Goal: Information Seeking & Learning: Learn about a topic

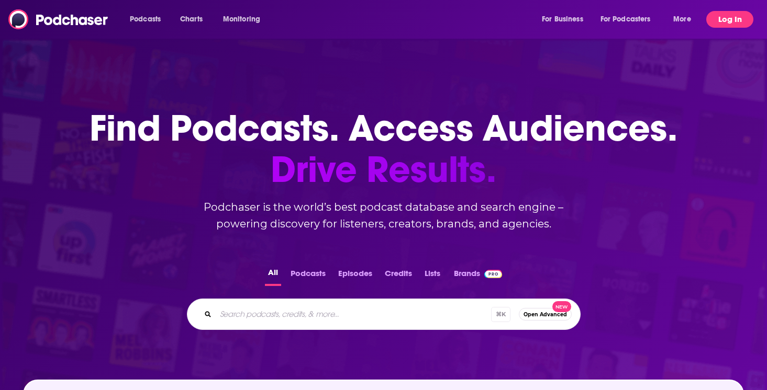
click at [721, 13] on button "Log In" at bounding box center [729, 19] width 47 height 17
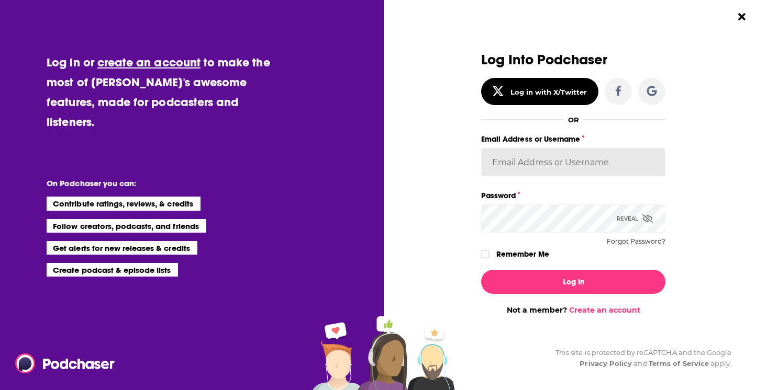
type input "hbgcommunications"
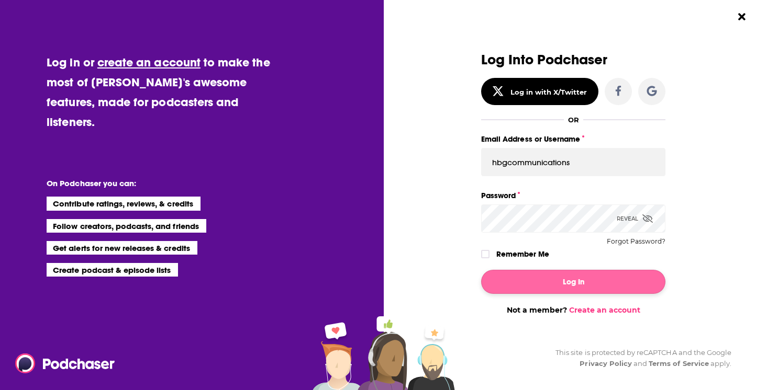
click at [542, 293] on button "Log In" at bounding box center [573, 282] width 184 height 24
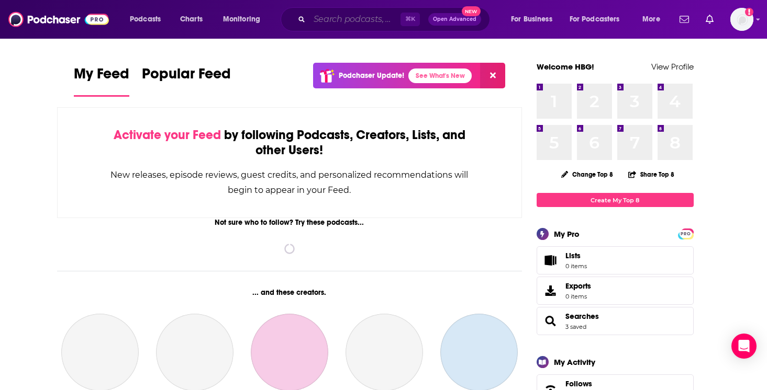
click at [326, 20] on input "Search podcasts, credits, & more..." at bounding box center [354, 19] width 91 height 17
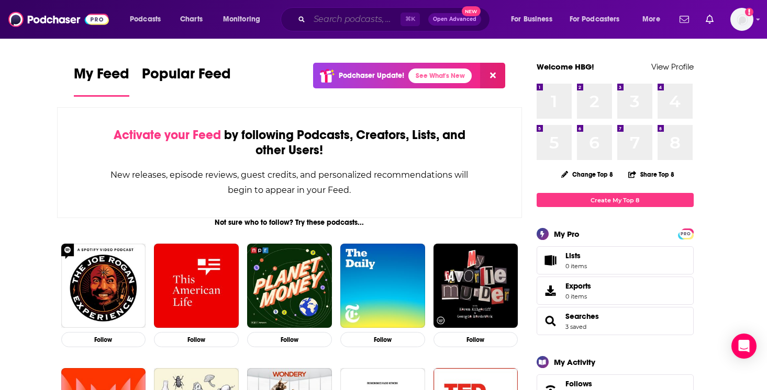
click at [332, 15] on input "Search podcasts, credits, & more..." at bounding box center [354, 19] width 91 height 17
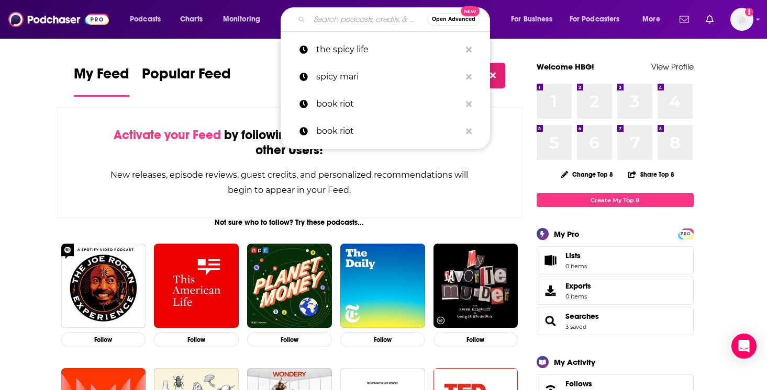
type input "v"
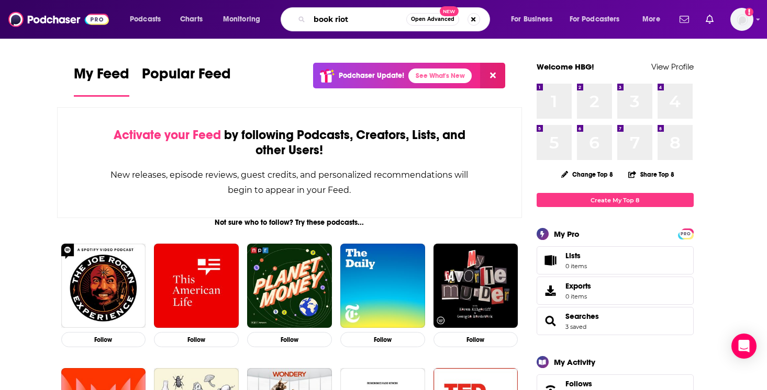
type input "book riot"
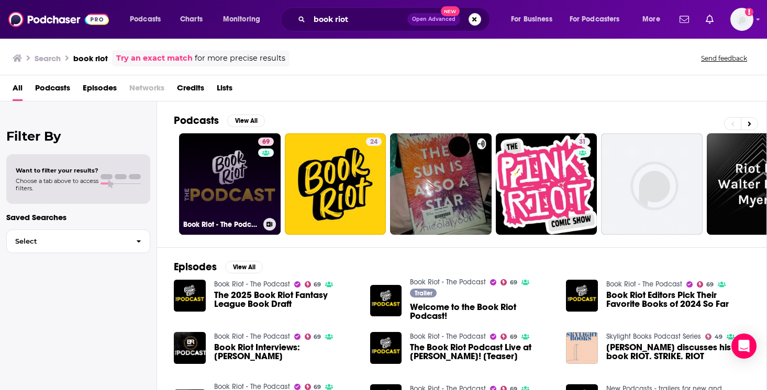
click at [243, 144] on link "69 Book Riot - The Podcast" at bounding box center [230, 184] width 102 height 102
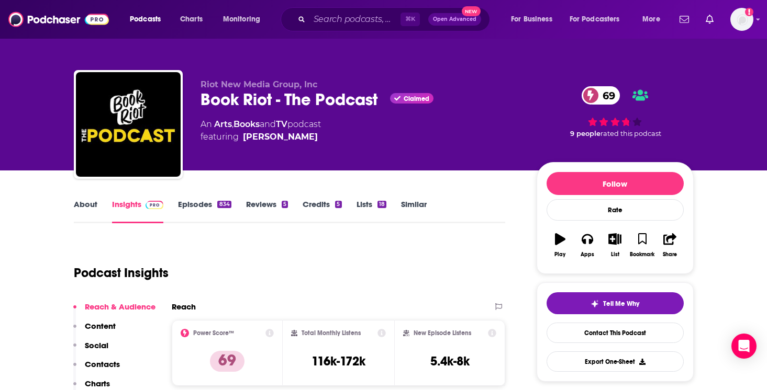
click at [202, 205] on link "Episodes 834" at bounding box center [204, 211] width 53 height 24
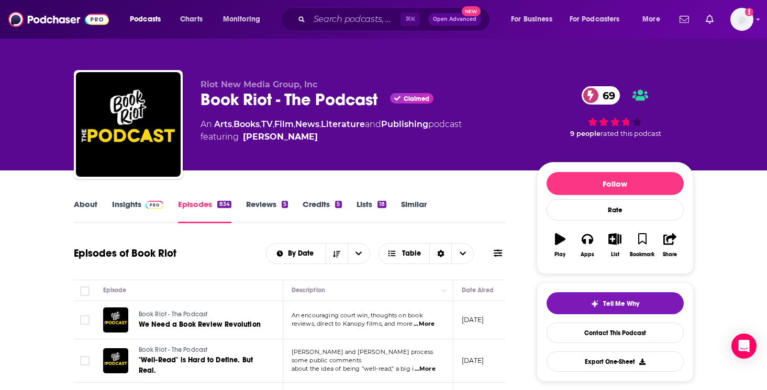
click at [137, 206] on link "Insights" at bounding box center [138, 211] width 52 height 24
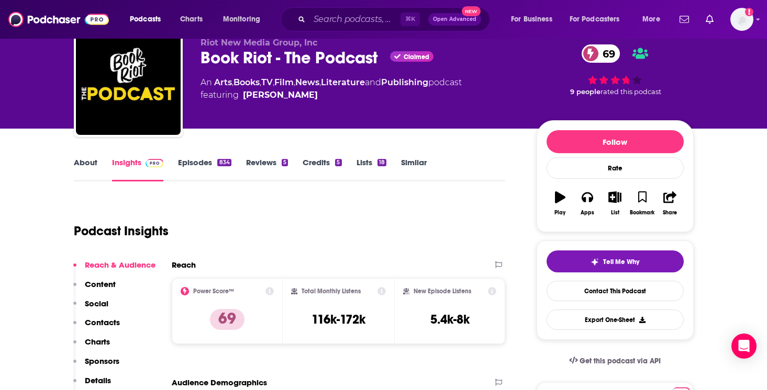
scroll to position [54, 0]
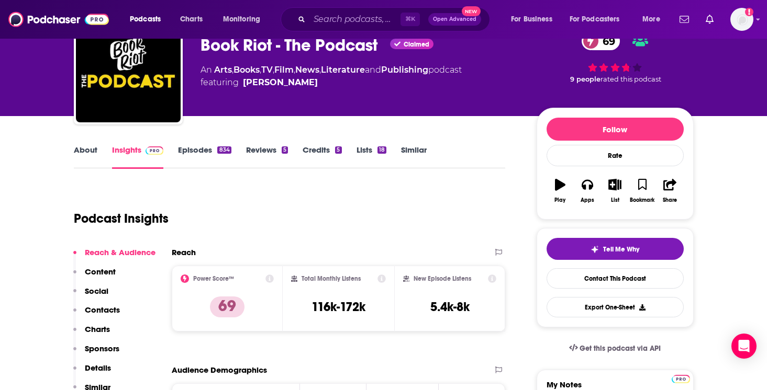
click at [82, 152] on link "About" at bounding box center [86, 157] width 24 height 24
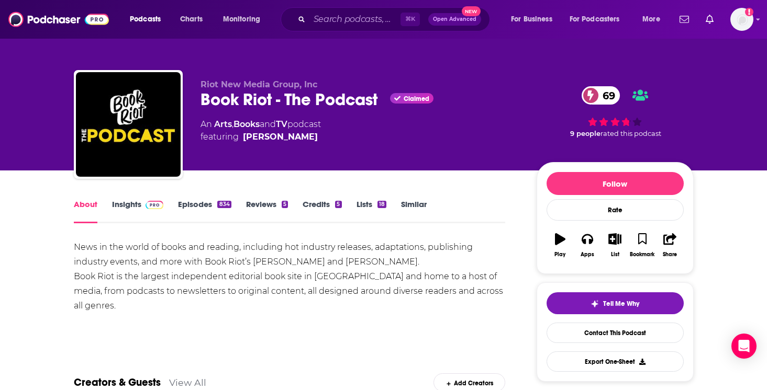
scroll to position [49, 0]
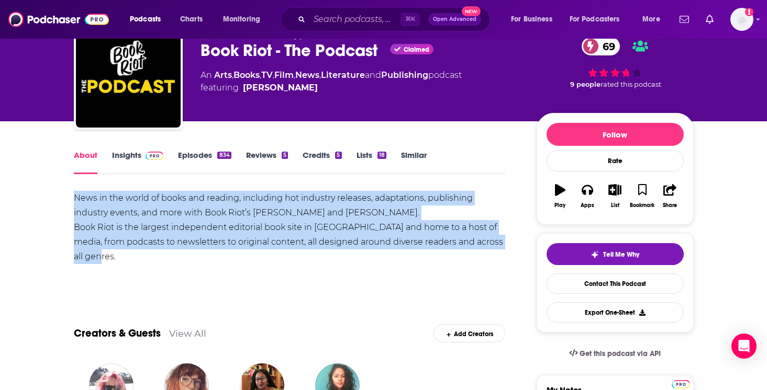
drag, startPoint x: 106, startPoint y: 255, endPoint x: 71, endPoint y: 200, distance: 65.3
copy div "News in the world of books and reading, including hot industry releases, adapta…"
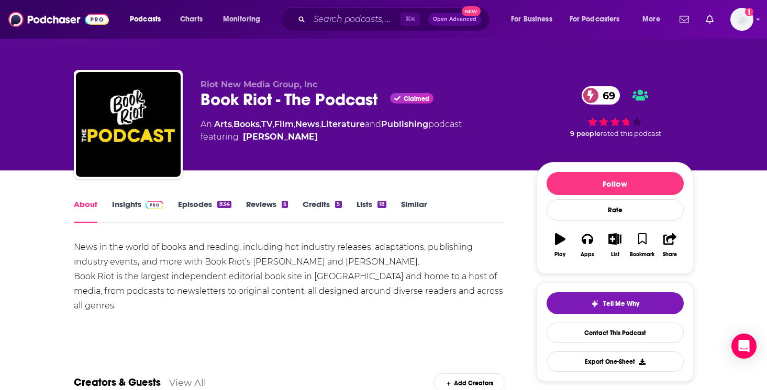
scroll to position [0, 0]
